Goal: Information Seeking & Learning: Learn about a topic

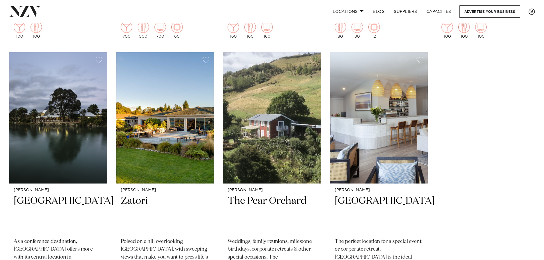
scroll to position [457, 0]
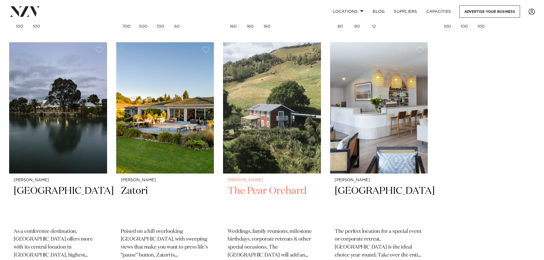
click at [248, 182] on small "[PERSON_NAME]" at bounding box center [272, 180] width 89 height 4
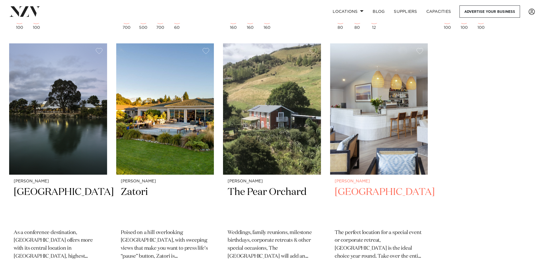
click at [382, 155] on img at bounding box center [379, 108] width 98 height 131
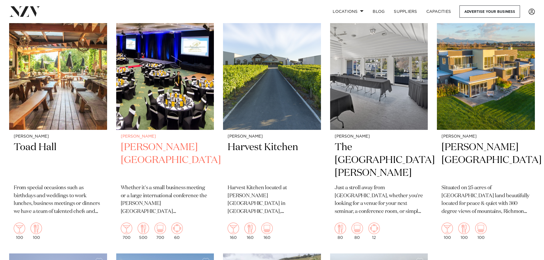
scroll to position [226, 0]
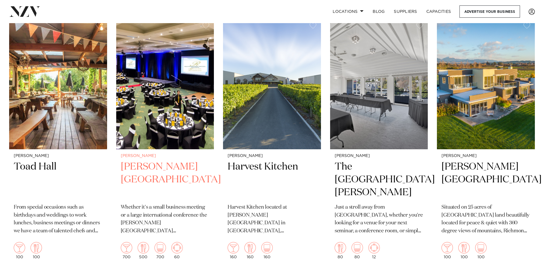
click at [133, 96] on img at bounding box center [165, 83] width 98 height 131
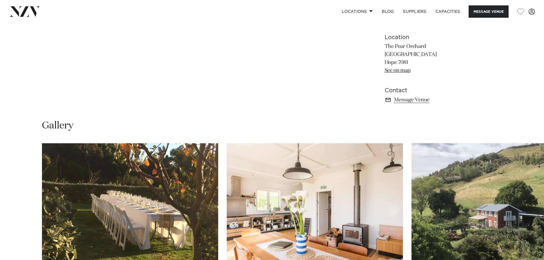
scroll to position [514, 0]
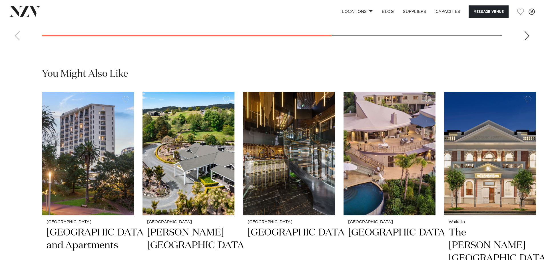
scroll to position [629, 0]
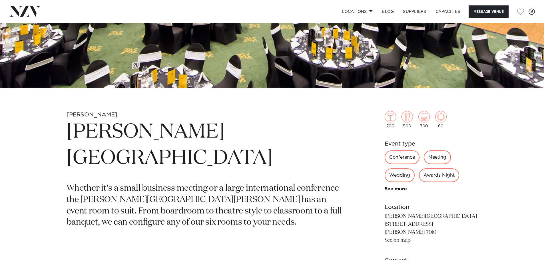
scroll to position [200, 0]
